Goal: Information Seeking & Learning: Learn about a topic

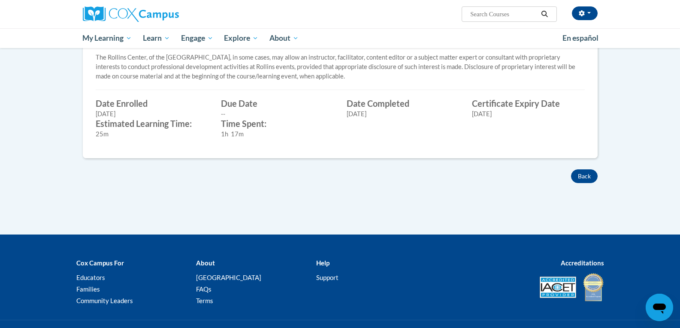
scroll to position [319, 0]
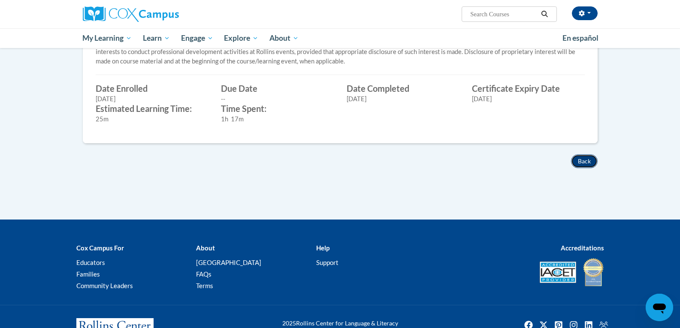
click at [577, 157] on button "Back" at bounding box center [584, 161] width 27 height 14
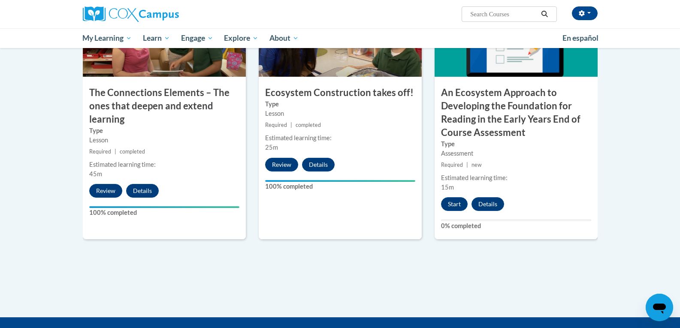
scroll to position [729, 0]
